Goal: Task Accomplishment & Management: Complete application form

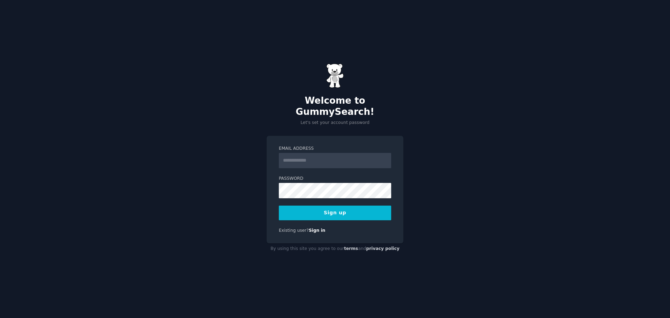
click at [301, 160] on input "Email Address" at bounding box center [335, 160] width 112 height 15
type input "**********"
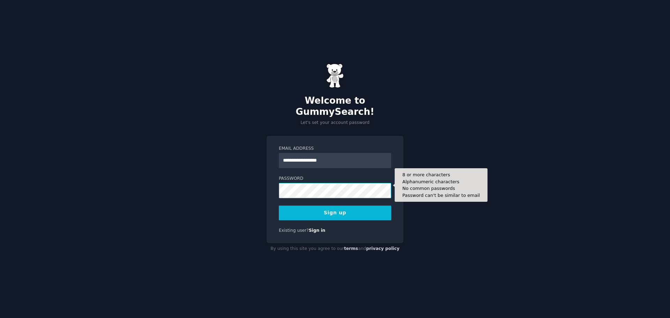
click at [279, 206] on button "Sign up" at bounding box center [335, 213] width 112 height 15
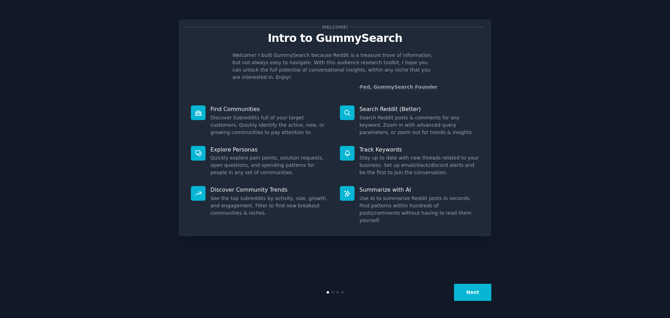
click at [469, 293] on button "Next" at bounding box center [472, 292] width 37 height 17
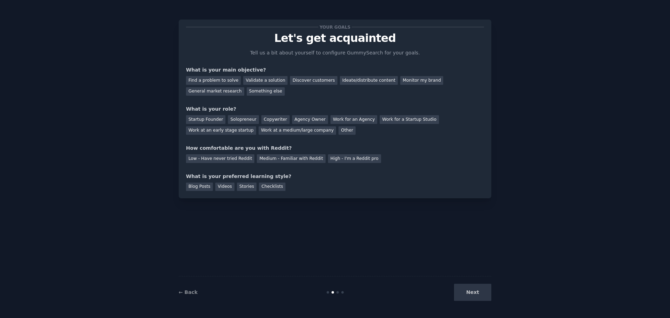
click at [469, 293] on div "Next" at bounding box center [439, 292] width 104 height 17
click at [475, 301] on div "Next" at bounding box center [439, 292] width 104 height 17
click at [476, 294] on div "Next" at bounding box center [439, 292] width 104 height 17
click at [212, 81] on div "Find a problem to solve" at bounding box center [213, 80] width 55 height 9
click at [231, 119] on div "Solopreneur" at bounding box center [243, 119] width 31 height 9
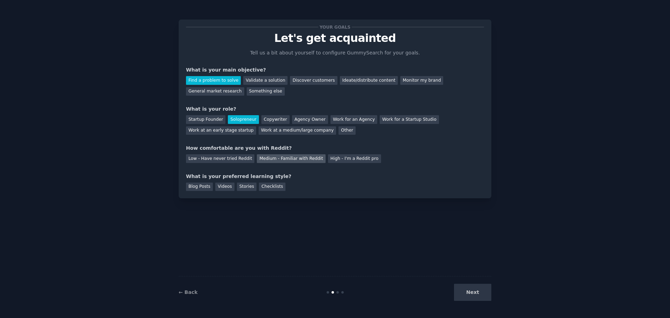
click at [259, 156] on div "Medium - Familiar with Reddit" at bounding box center [291, 158] width 68 height 9
click at [249, 185] on div "Stories" at bounding box center [247, 187] width 20 height 9
drag, startPoint x: 514, startPoint y: 305, endPoint x: 507, endPoint y: 299, distance: 9.9
click at [511, 302] on div "Your goals Let's get acquainted Tell us a bit about yourself to configure Gummy…" at bounding box center [335, 159] width 651 height 299
click at [200, 183] on div "Blog Posts" at bounding box center [199, 187] width 27 height 9
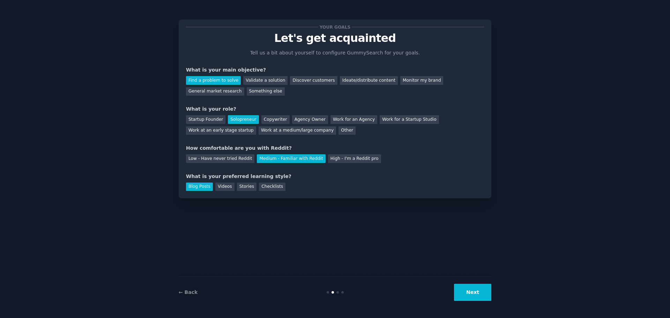
click at [459, 294] on button "Next" at bounding box center [472, 292] width 37 height 17
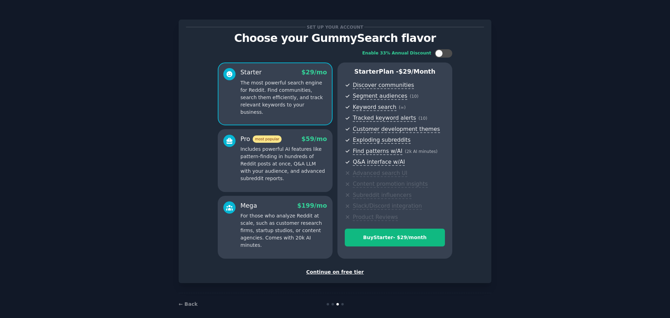
click at [327, 270] on div "Continue on free tier" at bounding box center [335, 271] width 298 height 7
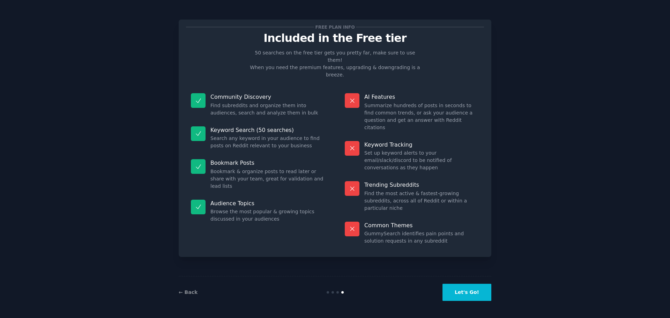
click at [463, 299] on button "Let's Go!" at bounding box center [467, 292] width 49 height 17
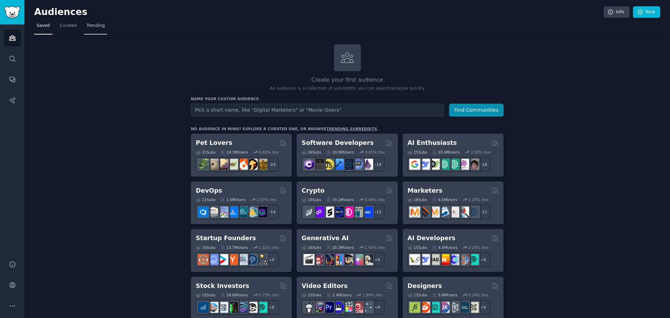
click at [89, 26] on span "Trending" at bounding box center [96, 26] width 18 height 6
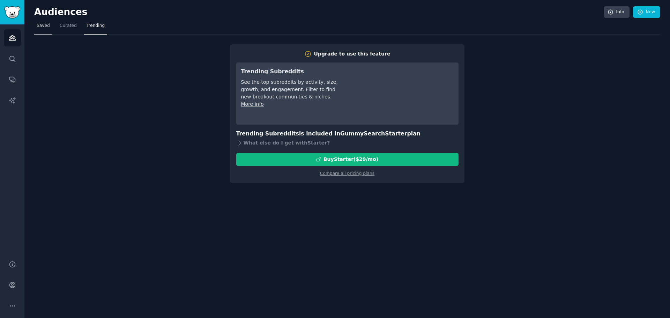
click at [40, 25] on span "Saved" at bounding box center [43, 26] width 13 height 6
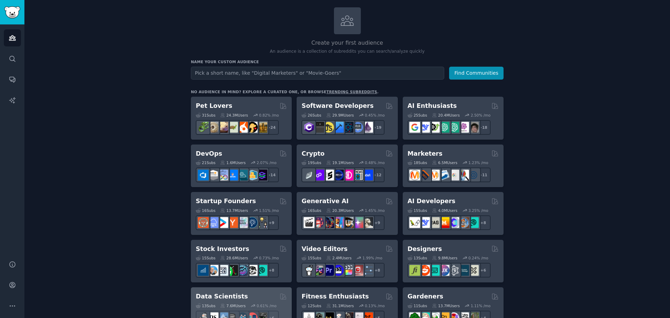
scroll to position [35, 0]
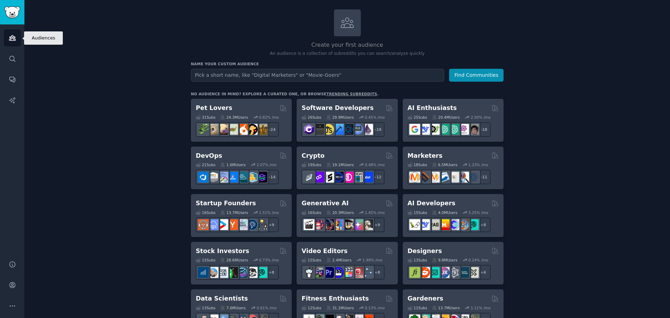
click at [11, 32] on link "Audiences" at bounding box center [12, 37] width 17 height 17
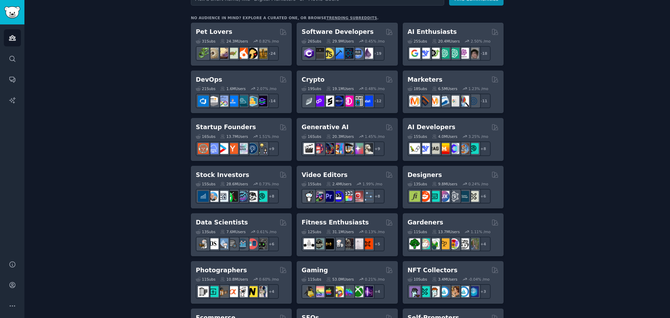
scroll to position [68, 0]
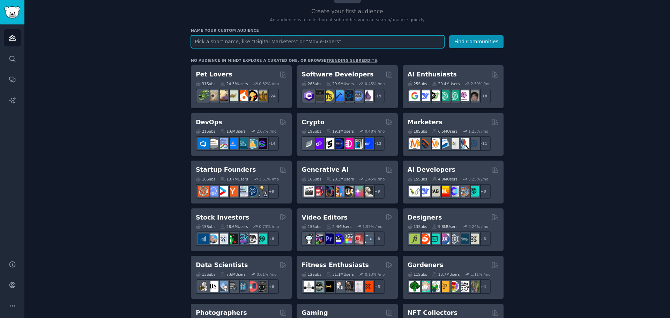
click at [251, 37] on input "text" at bounding box center [317, 41] width 253 height 13
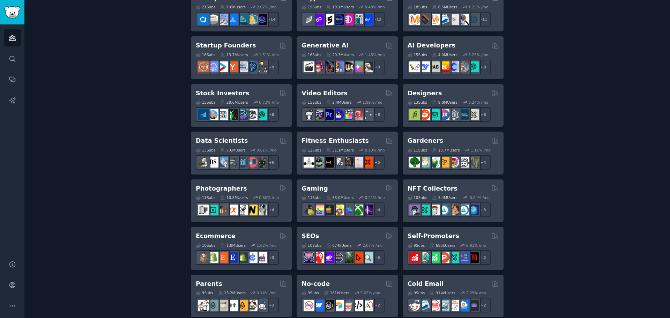
scroll to position [208, 0]
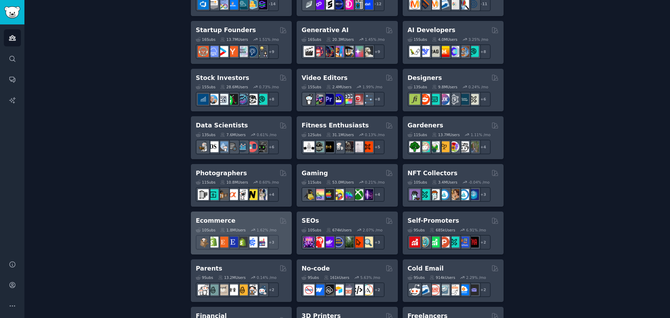
click at [247, 217] on div "Ecommerce" at bounding box center [241, 220] width 91 height 9
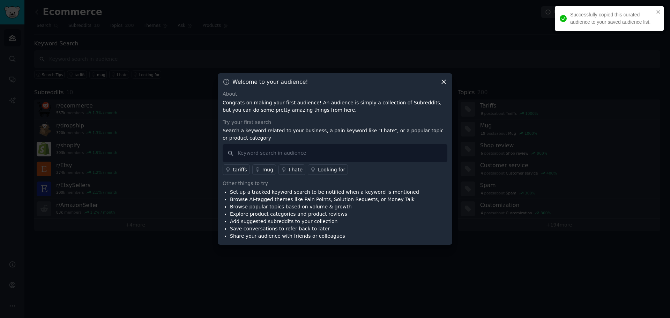
click at [441, 85] on icon at bounding box center [443, 81] width 7 height 7
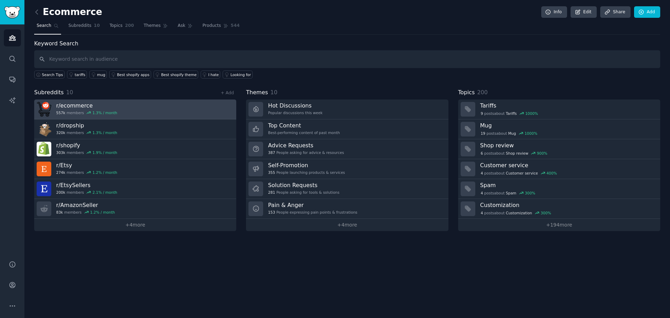
click at [140, 112] on link "r/ ecommerce 557k members 1.3 % / month" at bounding box center [135, 110] width 202 height 20
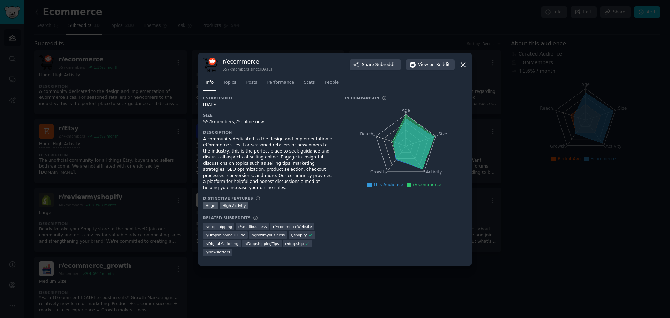
click at [466, 68] on icon at bounding box center [463, 64] width 7 height 7
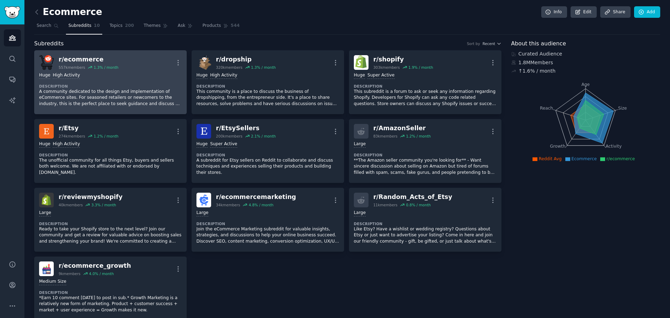
click at [140, 67] on div "r/ ecommerce 557k members 1.3 % / month More" at bounding box center [110, 62] width 143 height 15
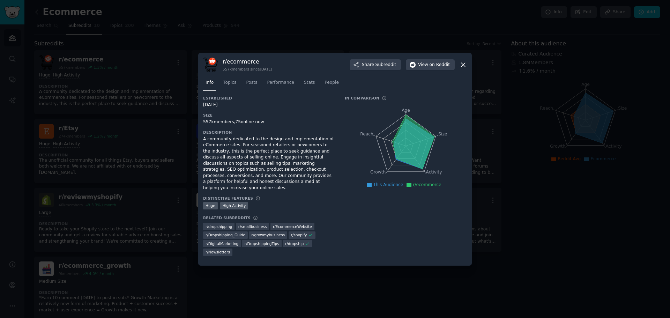
click at [463, 67] on div "r/ ecommerce 557k members since [DATE] Share Subreddit View on Reddit" at bounding box center [335, 65] width 264 height 15
click at [465, 68] on icon at bounding box center [463, 64] width 7 height 7
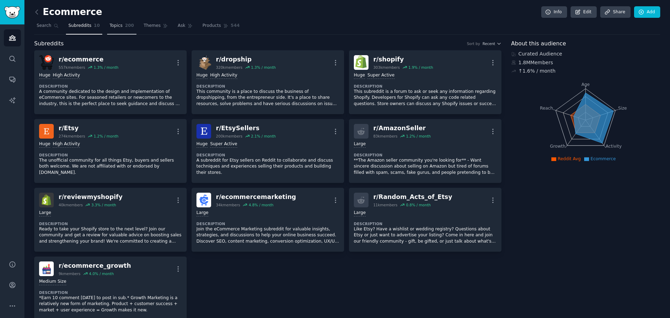
click at [125, 25] on span "200" at bounding box center [129, 26] width 9 height 6
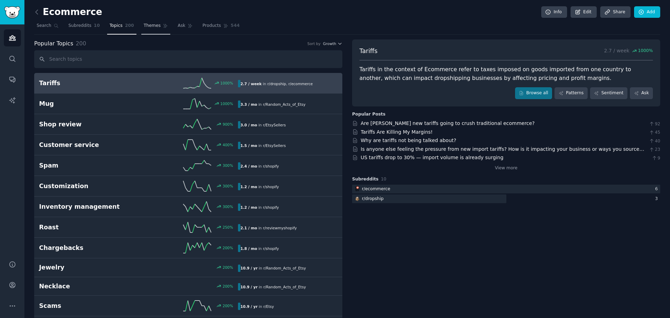
click at [148, 22] on link "Themes" at bounding box center [155, 27] width 29 height 14
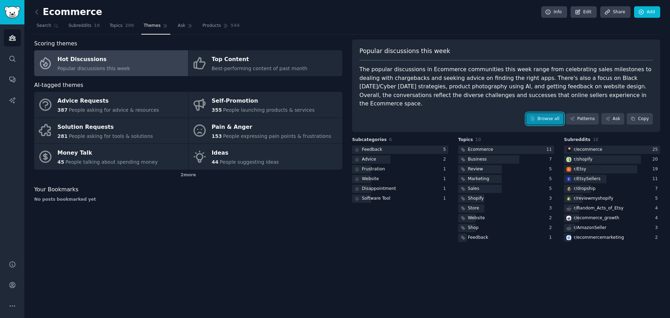
click at [540, 113] on link "Browse all" at bounding box center [544, 119] width 37 height 12
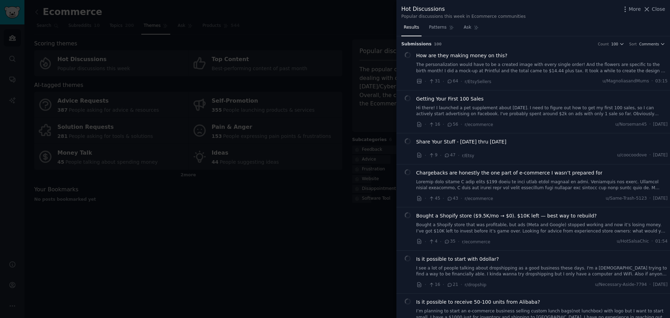
click at [335, 201] on div at bounding box center [335, 159] width 670 height 318
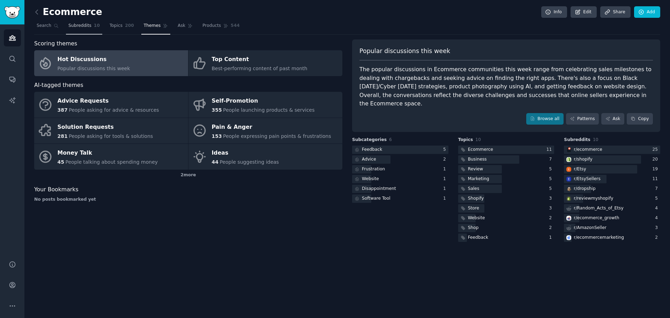
click at [76, 27] on span "Subreddits" at bounding box center [79, 26] width 23 height 6
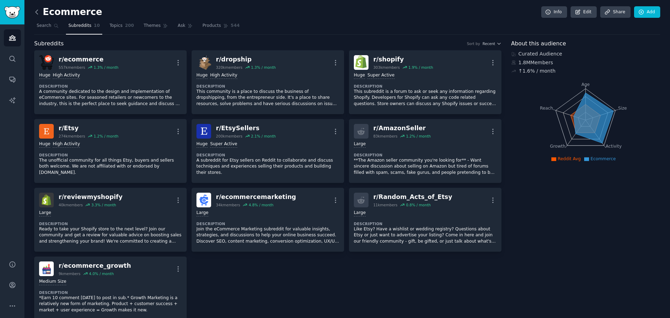
click at [40, 14] on icon at bounding box center [36, 11] width 7 height 7
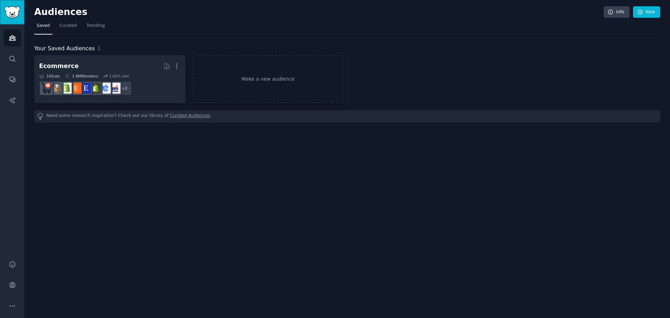
click at [14, 13] on img "Sidebar" at bounding box center [12, 12] width 16 height 12
click at [14, 41] on icon "Sidebar" at bounding box center [12, 37] width 7 height 7
click at [56, 13] on h2 "Audiences" at bounding box center [319, 12] width 570 height 11
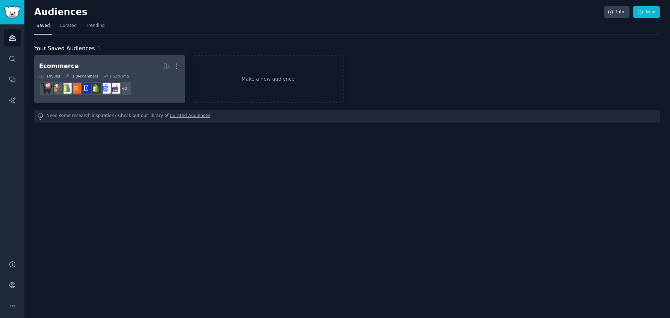
click at [75, 75] on div "1.8M Members" at bounding box center [81, 76] width 33 height 5
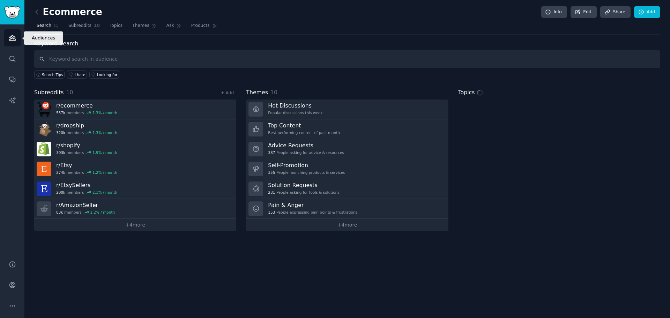
click at [12, 43] on link "Audiences" at bounding box center [12, 37] width 17 height 17
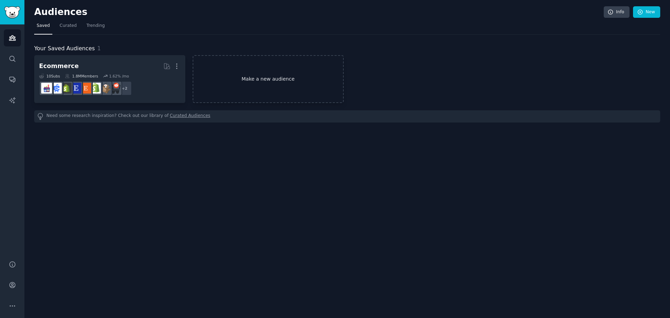
click at [276, 81] on link "Make a new audience" at bounding box center [268, 79] width 151 height 48
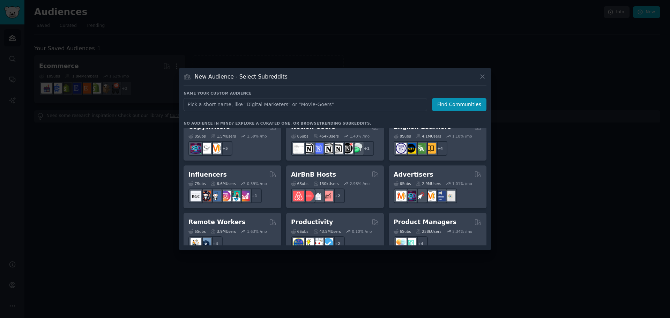
scroll to position [489, 0]
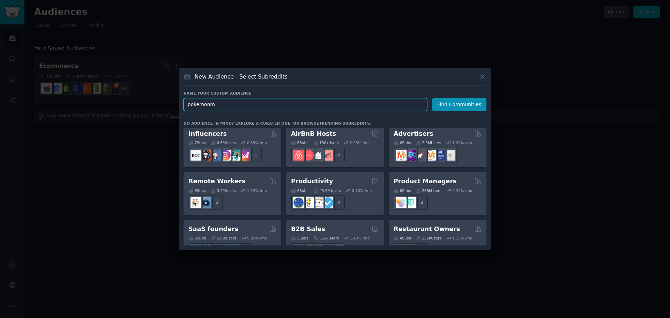
type input "pokemon"
click button "Find Communities" at bounding box center [459, 104] width 54 height 13
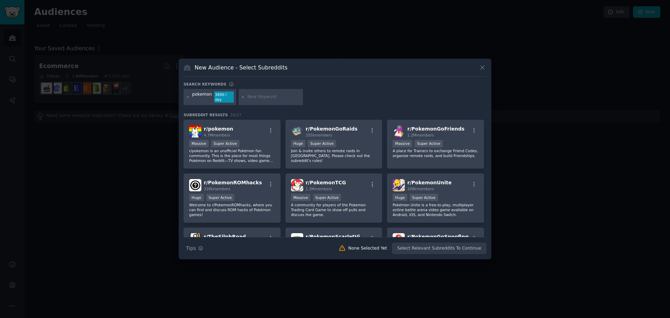
click at [161, 212] on div at bounding box center [335, 159] width 670 height 318
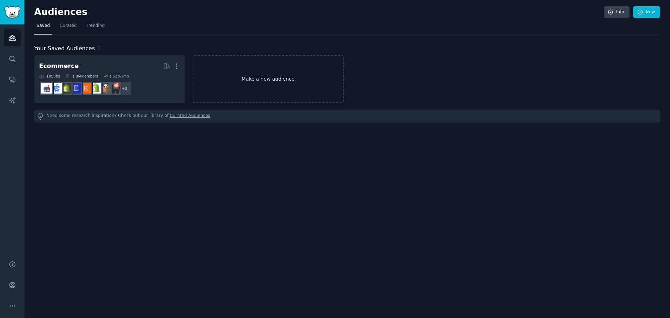
click at [230, 81] on link "Make a new audience" at bounding box center [268, 79] width 151 height 48
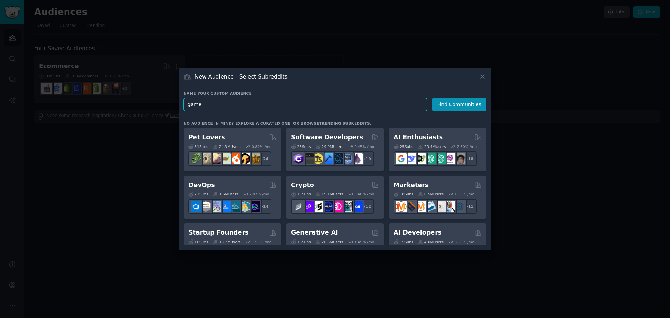
click at [194, 109] on input "game" at bounding box center [306, 104] width 244 height 13
type input "pokemon"
click button "Find Communities" at bounding box center [459, 104] width 54 height 13
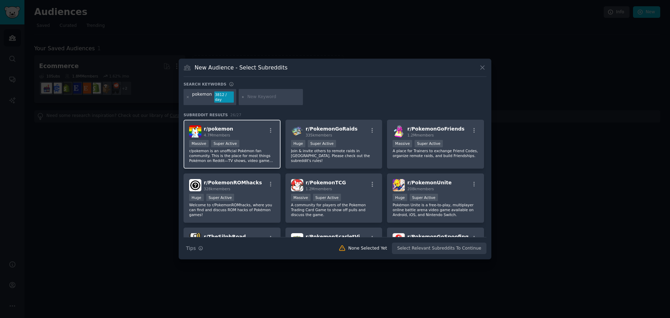
click at [209, 133] on span "4.7M members" at bounding box center [217, 135] width 27 height 4
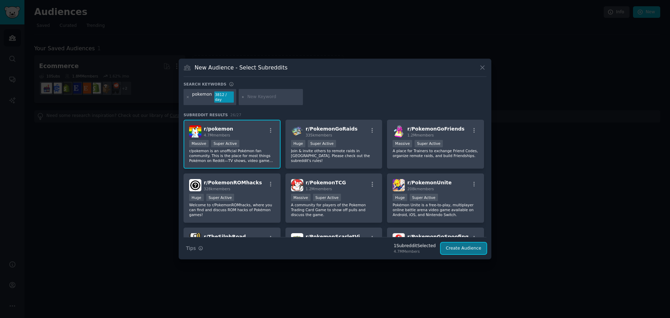
click at [460, 247] on button "Create Audience" at bounding box center [464, 249] width 46 height 12
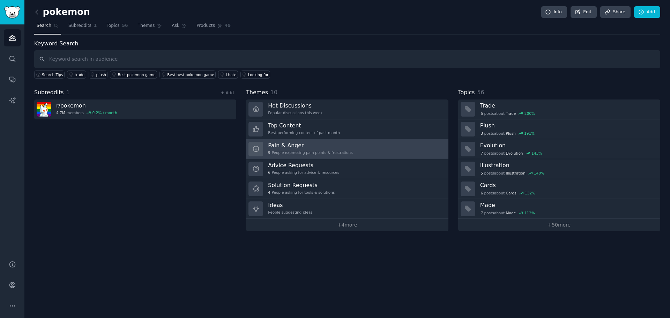
click at [301, 151] on div "9 People expressing pain points & frustrations" at bounding box center [310, 152] width 84 height 5
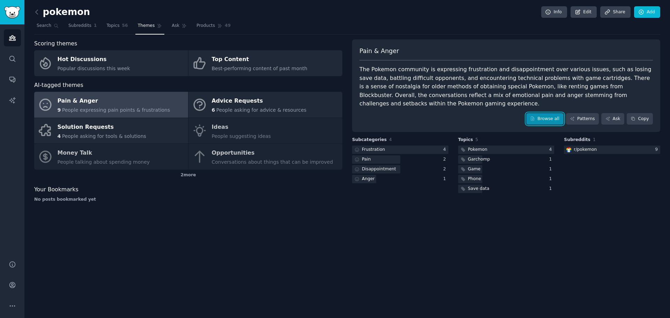
click at [556, 113] on link "Browse all" at bounding box center [544, 119] width 37 height 12
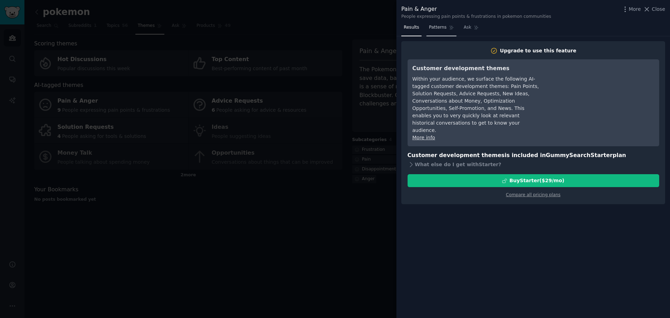
click at [431, 34] on link "Patterns" at bounding box center [442, 29] width 30 height 14
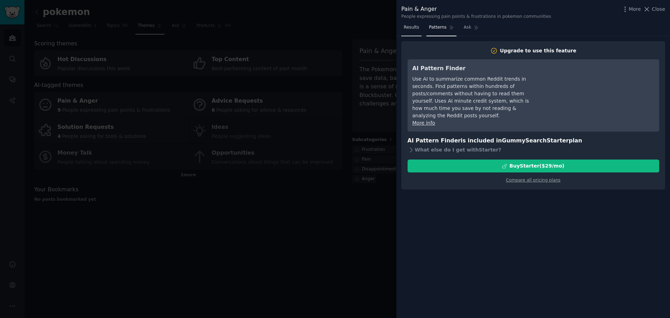
click at [405, 28] on span "Results" at bounding box center [411, 27] width 15 height 6
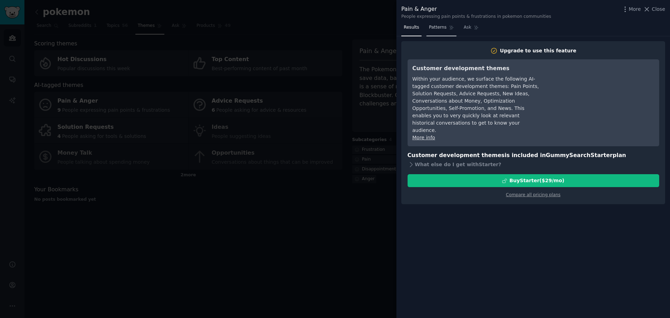
click at [443, 29] on link "Patterns" at bounding box center [442, 29] width 30 height 14
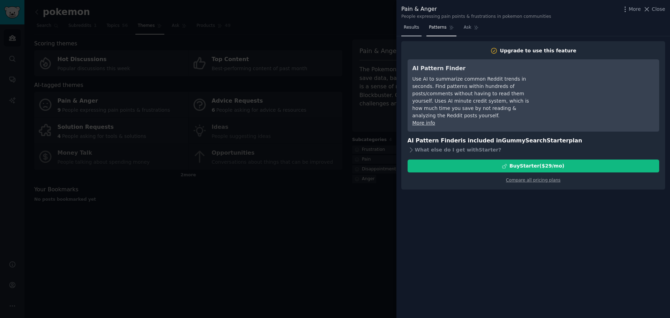
click at [417, 31] on link "Results" at bounding box center [412, 29] width 20 height 14
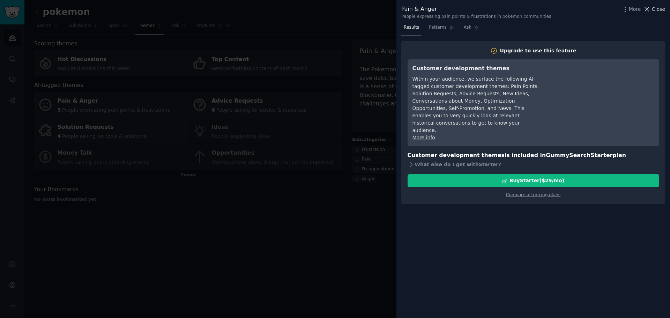
click at [663, 9] on span "Close" at bounding box center [658, 9] width 13 height 7
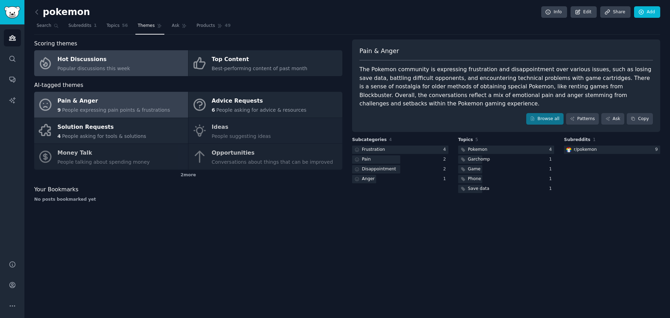
click at [112, 62] on div "Hot Discussions" at bounding box center [94, 59] width 73 height 11
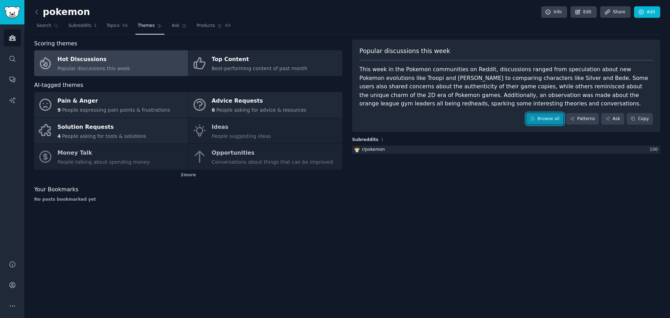
click at [554, 116] on link "Browse all" at bounding box center [544, 119] width 37 height 12
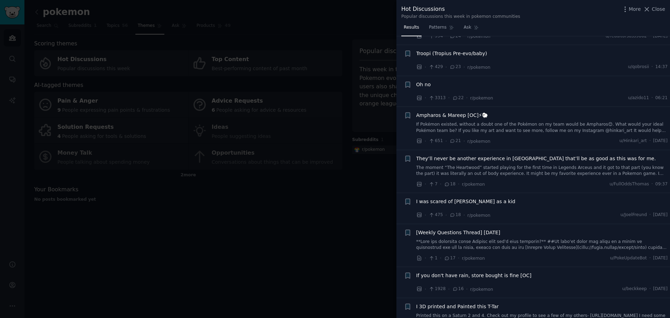
scroll to position [1012, 0]
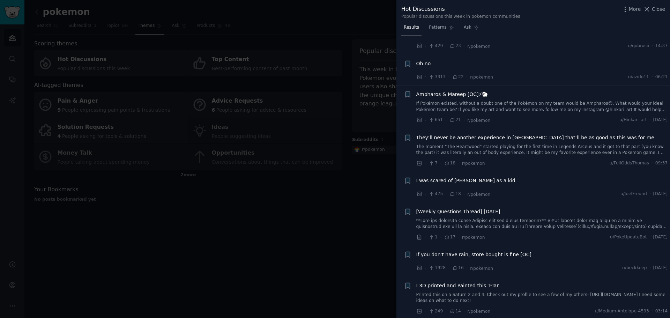
click at [320, 256] on div at bounding box center [335, 159] width 670 height 318
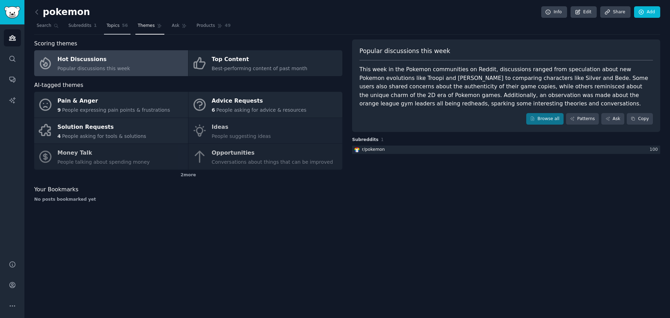
click at [111, 29] on link "Topics 56" at bounding box center [117, 27] width 26 height 14
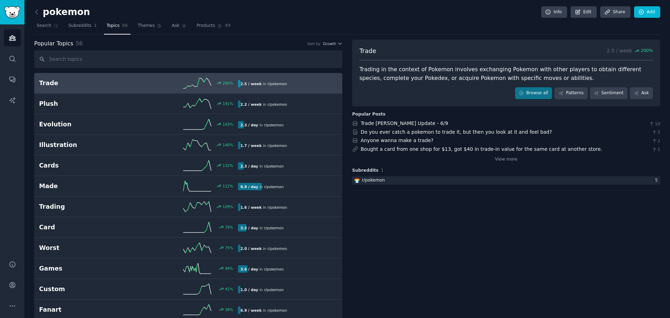
click at [88, 91] on link "Trade 200 % 2.5 / week in r/ pokemon" at bounding box center [188, 83] width 308 height 21
click at [531, 89] on link "Browse all" at bounding box center [533, 93] width 37 height 12
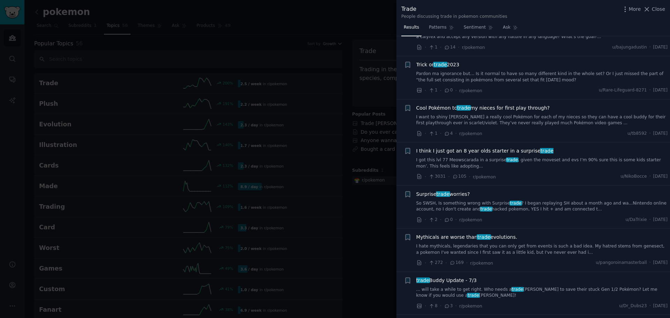
scroll to position [489, 0]
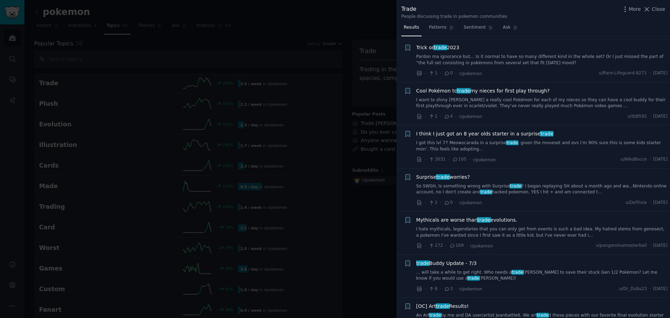
click at [366, 265] on div at bounding box center [335, 159] width 670 height 318
